Goal: Transaction & Acquisition: Purchase product/service

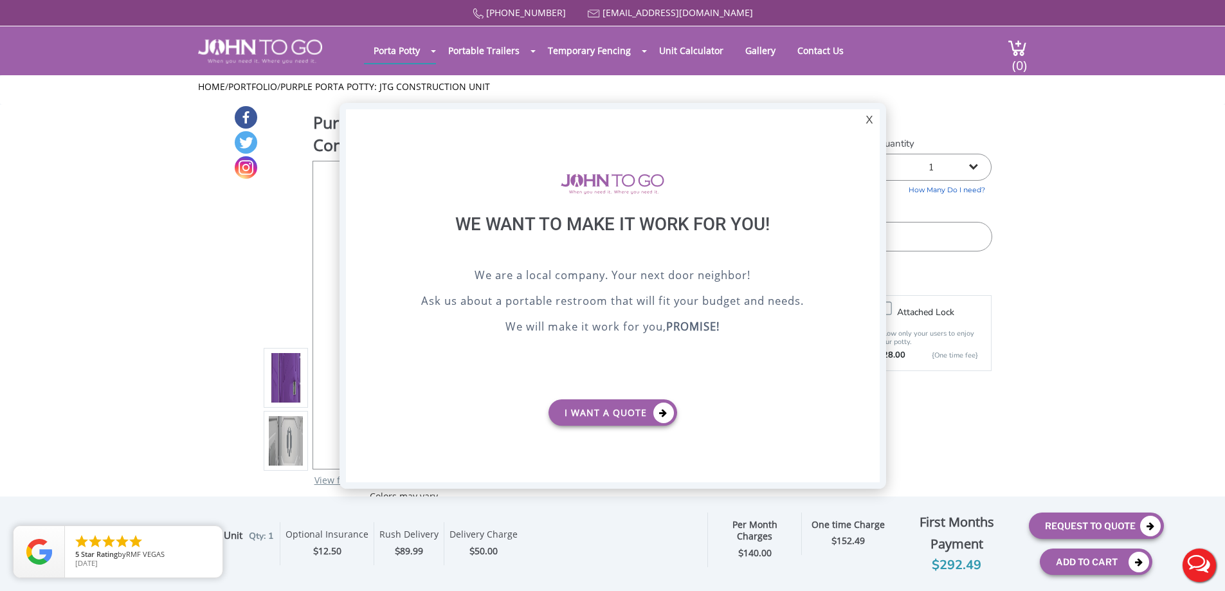
click at [870, 120] on div "X" at bounding box center [869, 120] width 20 height 22
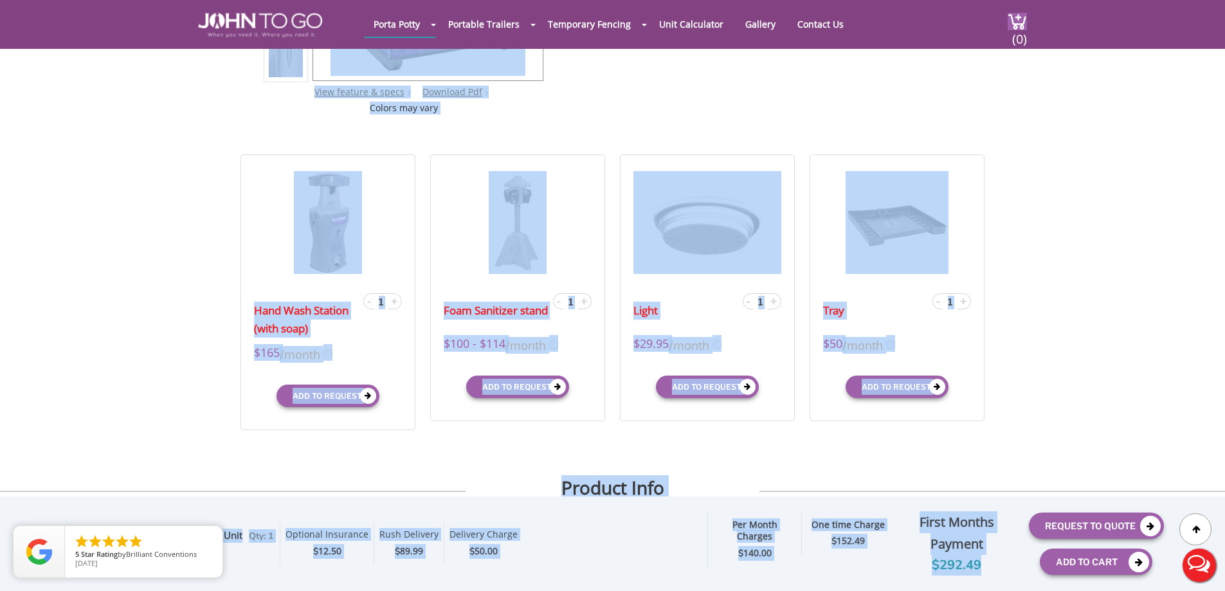
scroll to position [386, 0]
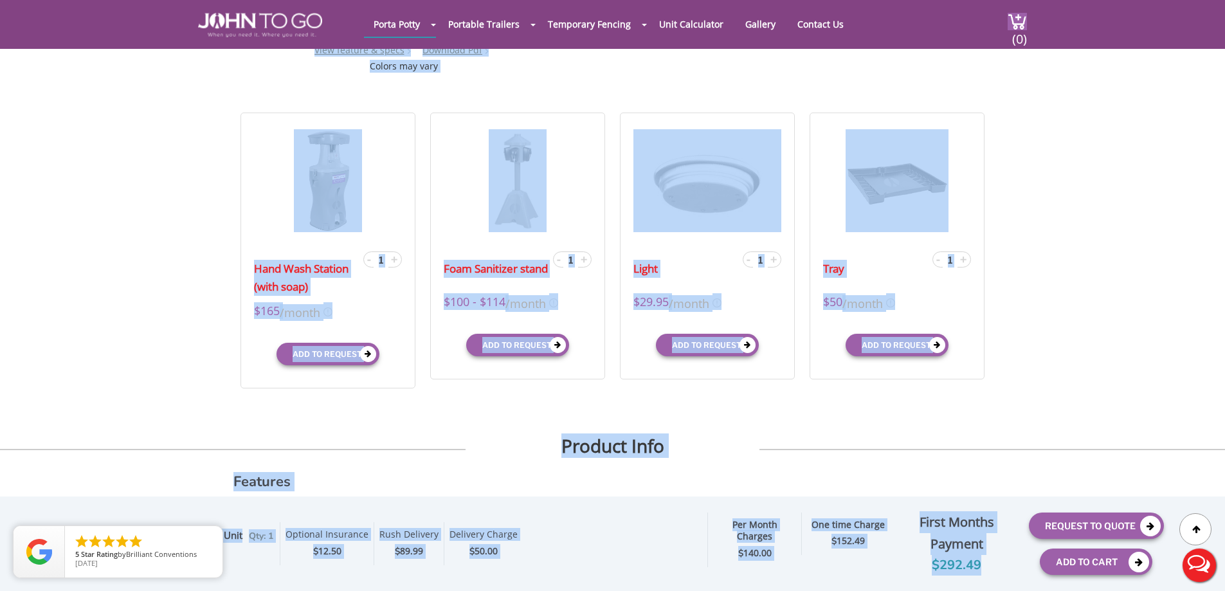
drag, startPoint x: 562, startPoint y: 101, endPoint x: 996, endPoint y: 581, distance: 647.5
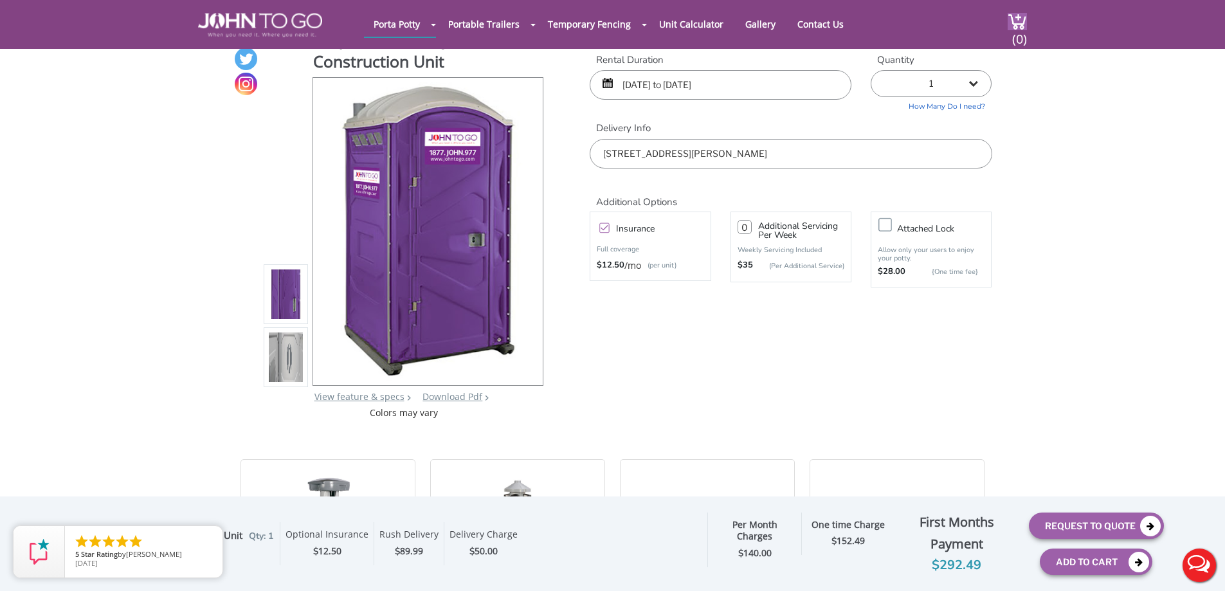
scroll to position [64, 0]
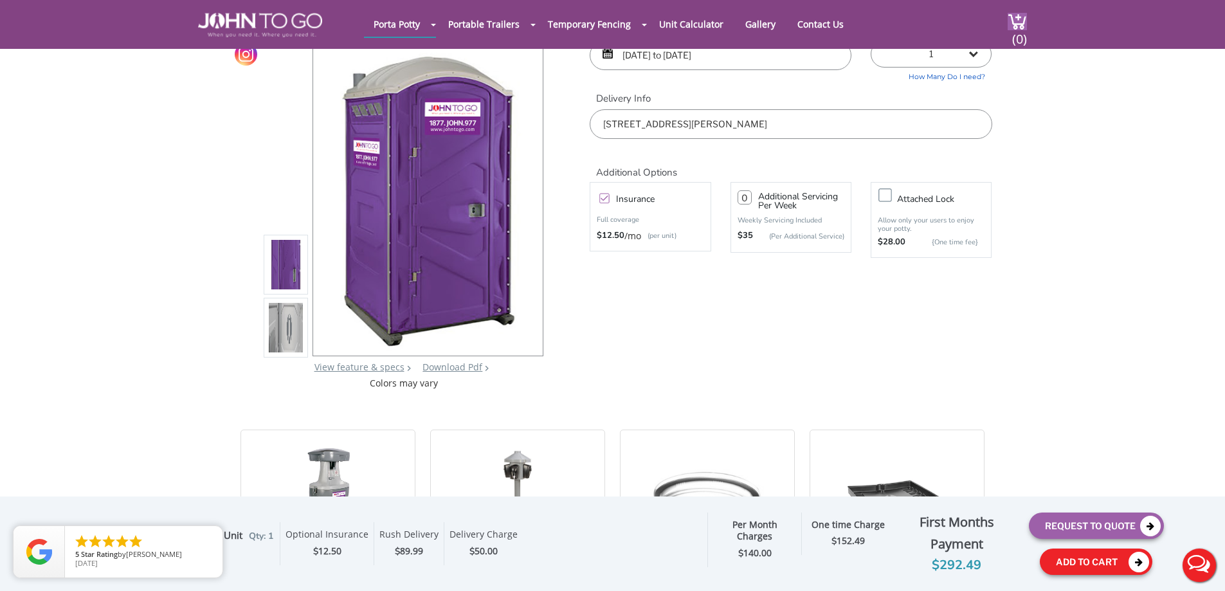
click at [1112, 560] on button "Add To Cart" at bounding box center [1096, 562] width 113 height 26
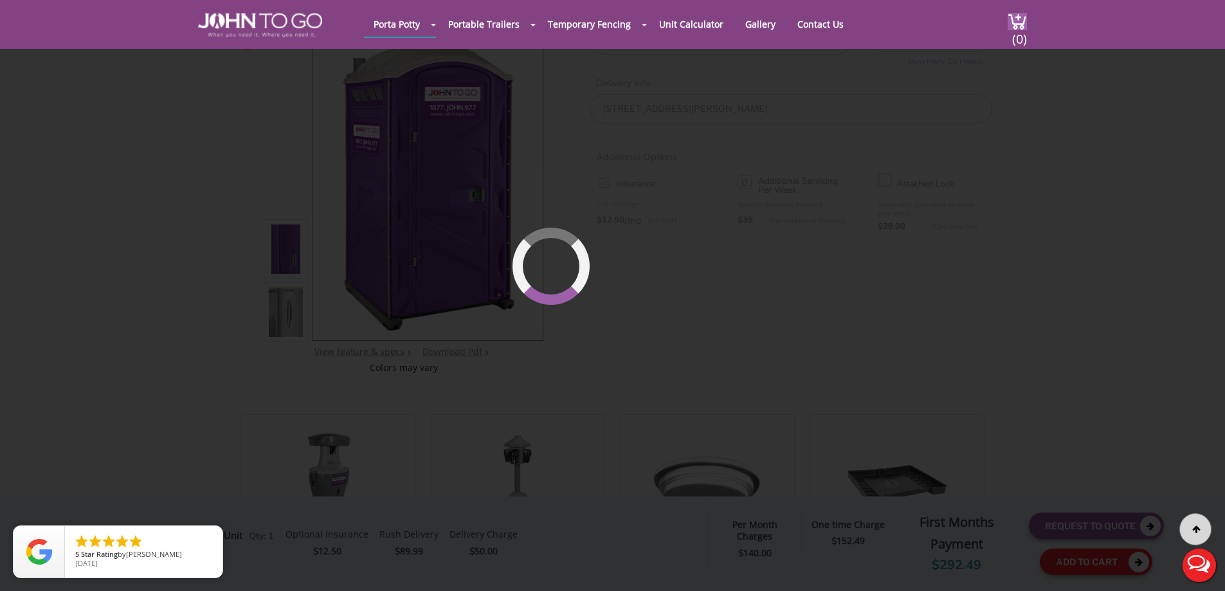
scroll to position [88, 0]
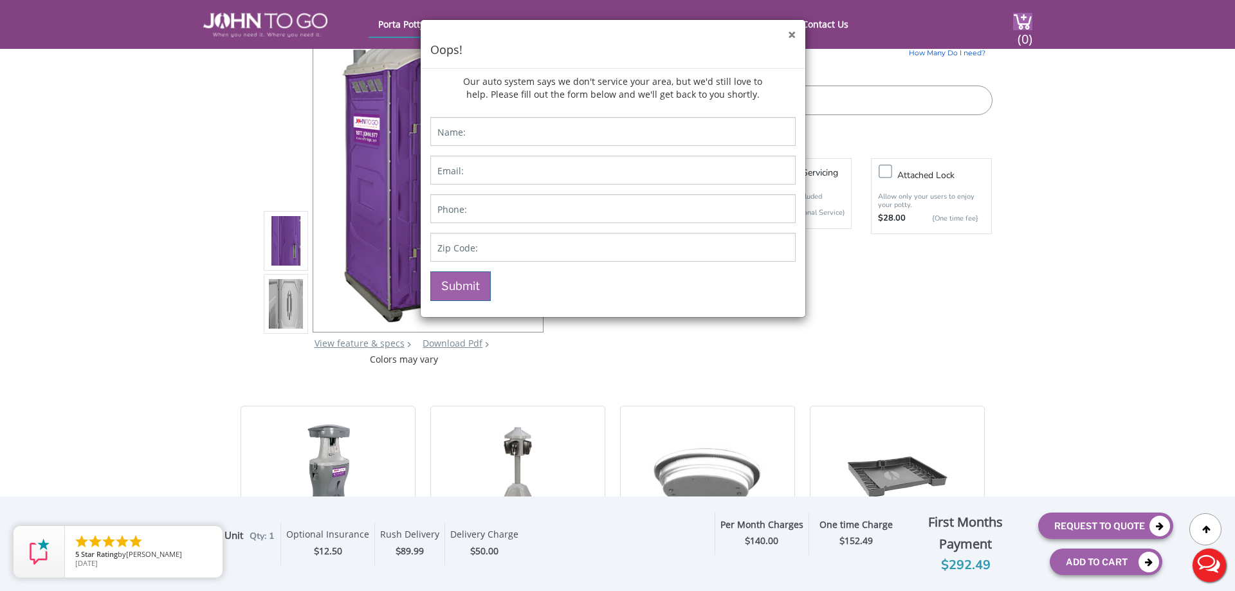
click at [791, 35] on button "×" at bounding box center [792, 35] width 8 height 14
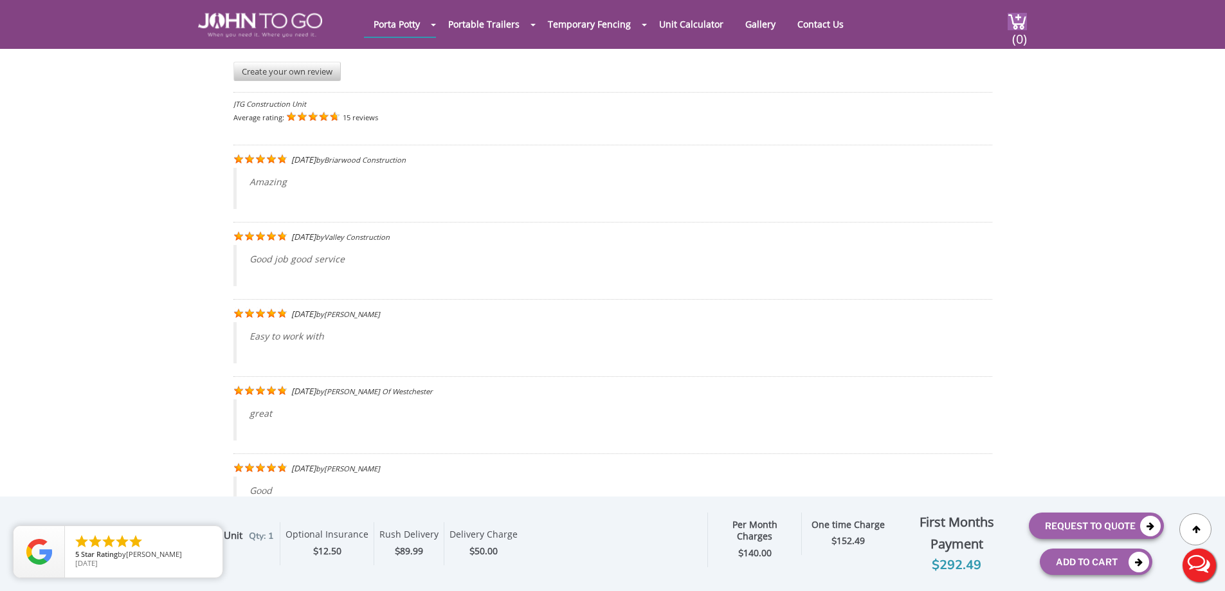
scroll to position [1958, 0]
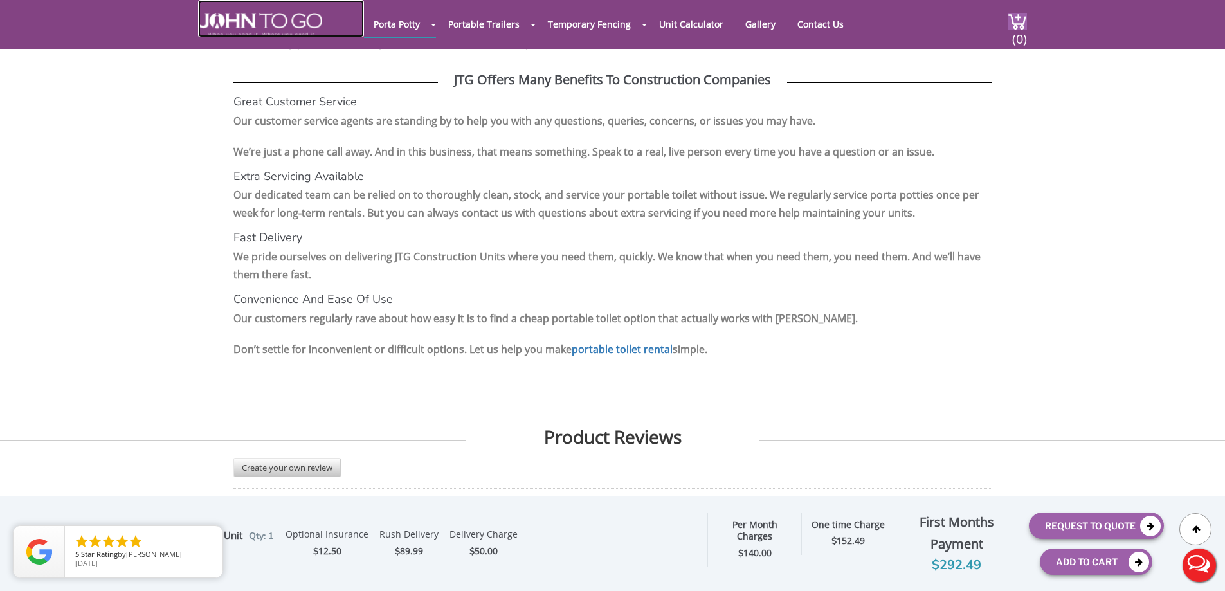
click at [253, 15] on img at bounding box center [260, 25] width 124 height 24
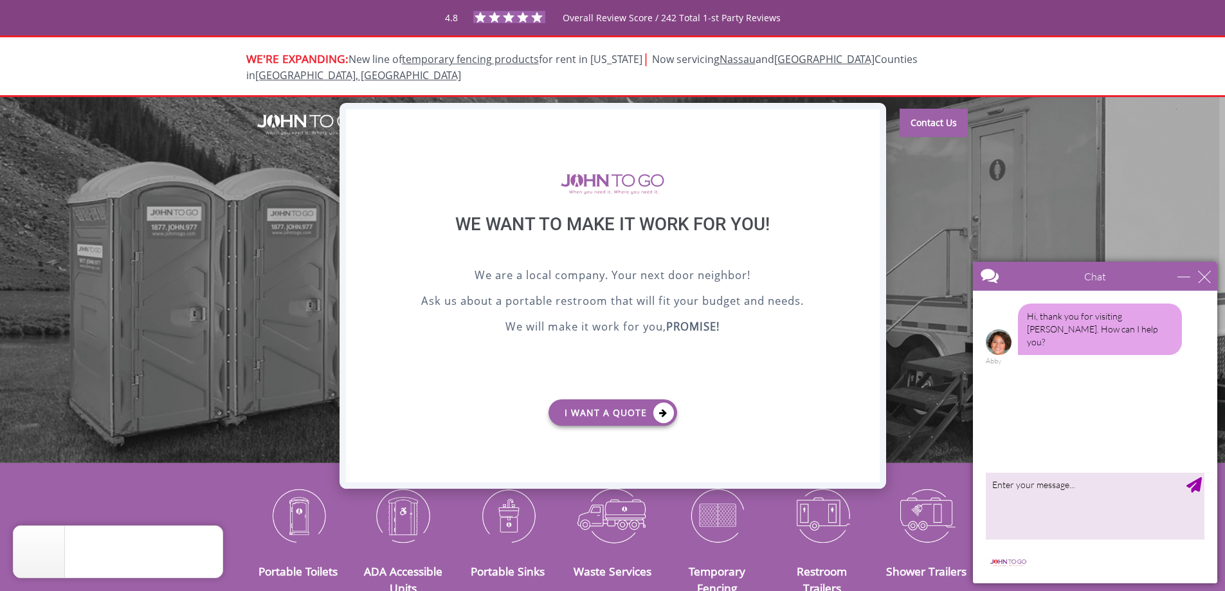
click at [868, 120] on div "X" at bounding box center [869, 120] width 20 height 22
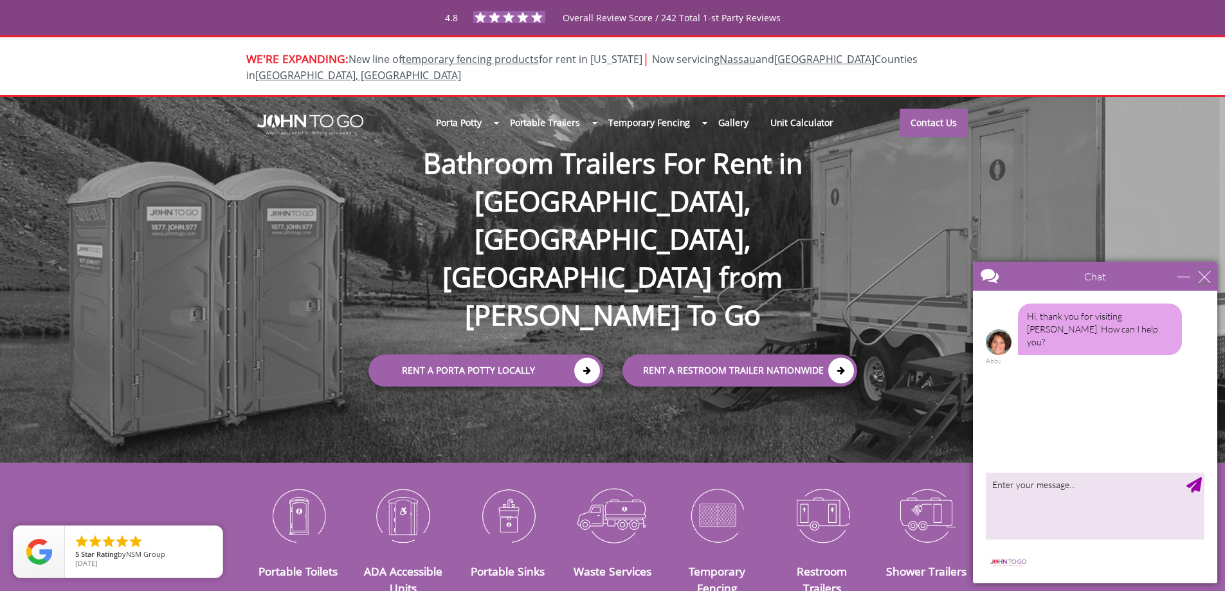
click at [1202, 277] on div "close" at bounding box center [1204, 276] width 13 height 13
